Goal: Task Accomplishment & Management: Manage account settings

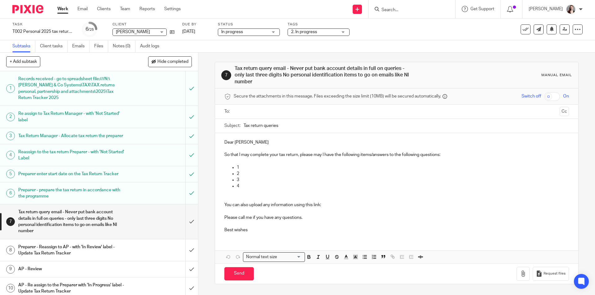
click at [65, 9] on link "Work" at bounding box center [62, 9] width 11 height 6
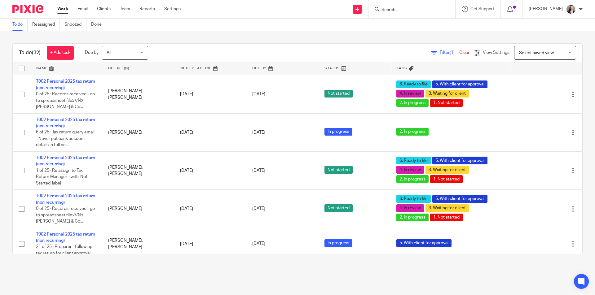
scroll to position [961, 0]
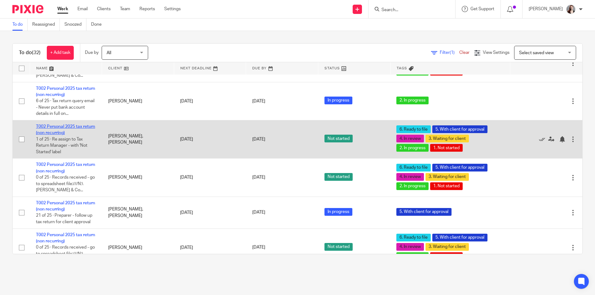
click at [77, 125] on link "T002 Personal 2025 tax return (non recurring)" at bounding box center [65, 130] width 59 height 11
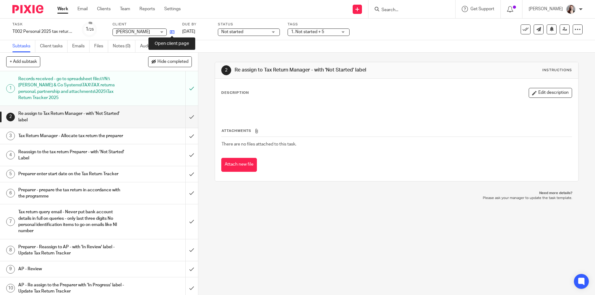
click at [173, 31] on icon at bounding box center [172, 32] width 5 height 5
click at [174, 29] on link at bounding box center [171, 32] width 8 height 6
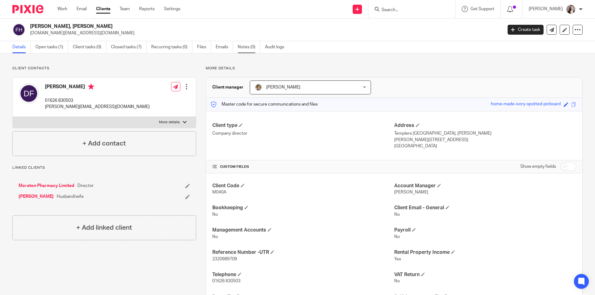
click at [254, 50] on link "Notes (0)" at bounding box center [249, 47] width 23 height 12
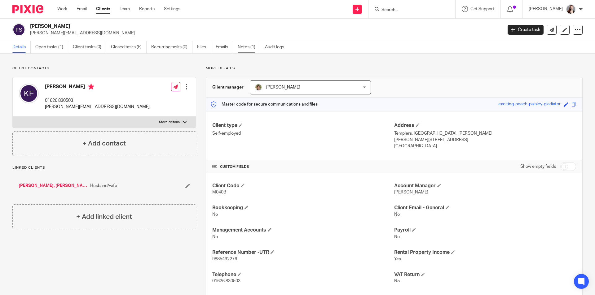
click at [247, 41] on link "Notes (1)" at bounding box center [249, 47] width 23 height 12
click at [247, 45] on link "Notes (1)" at bounding box center [249, 47] width 23 height 12
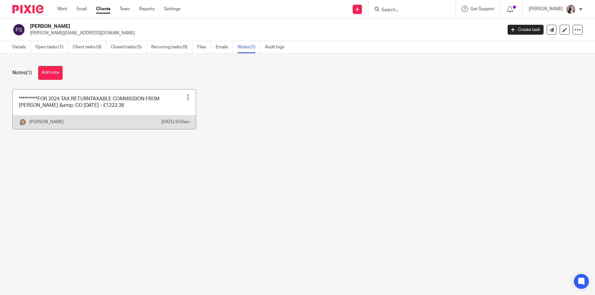
click at [136, 106] on link at bounding box center [104, 110] width 183 height 40
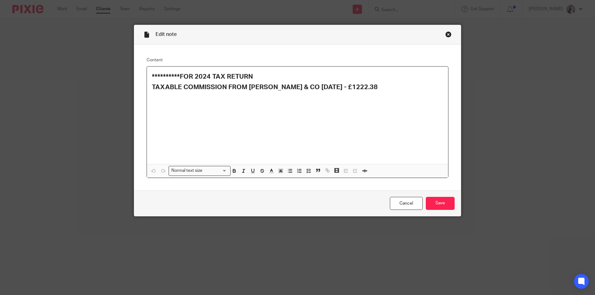
click at [242, 86] on strong "TAXABLE COMMISSION FROM ANDREW PRICE & CO 24 MAY 2024 - £1222.38" at bounding box center [265, 87] width 226 height 7
copy strong "TAXABLE COMMISSION FROM ANDREW PRICE & CO 24 MAY 2024 - £1222.38"
click at [448, 32] on div "Close this dialog window" at bounding box center [448, 34] width 6 height 6
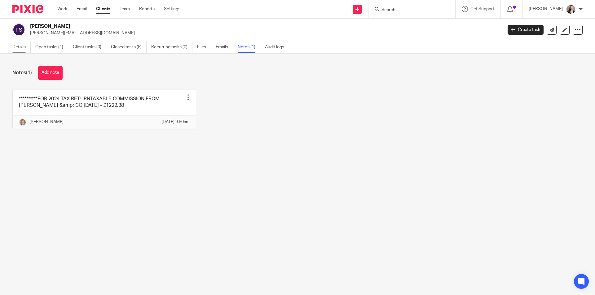
click at [19, 47] on link "Details" at bounding box center [21, 47] width 18 height 12
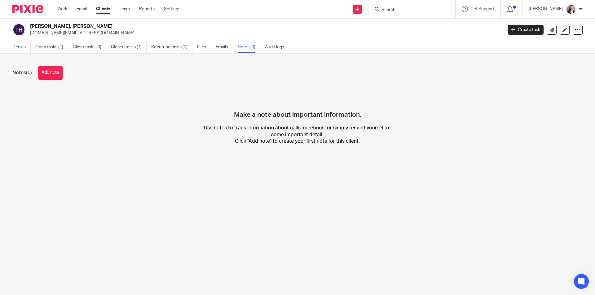
click at [25, 45] on link "Details" at bounding box center [21, 47] width 18 height 12
